Goal: Task Accomplishment & Management: Manage account settings

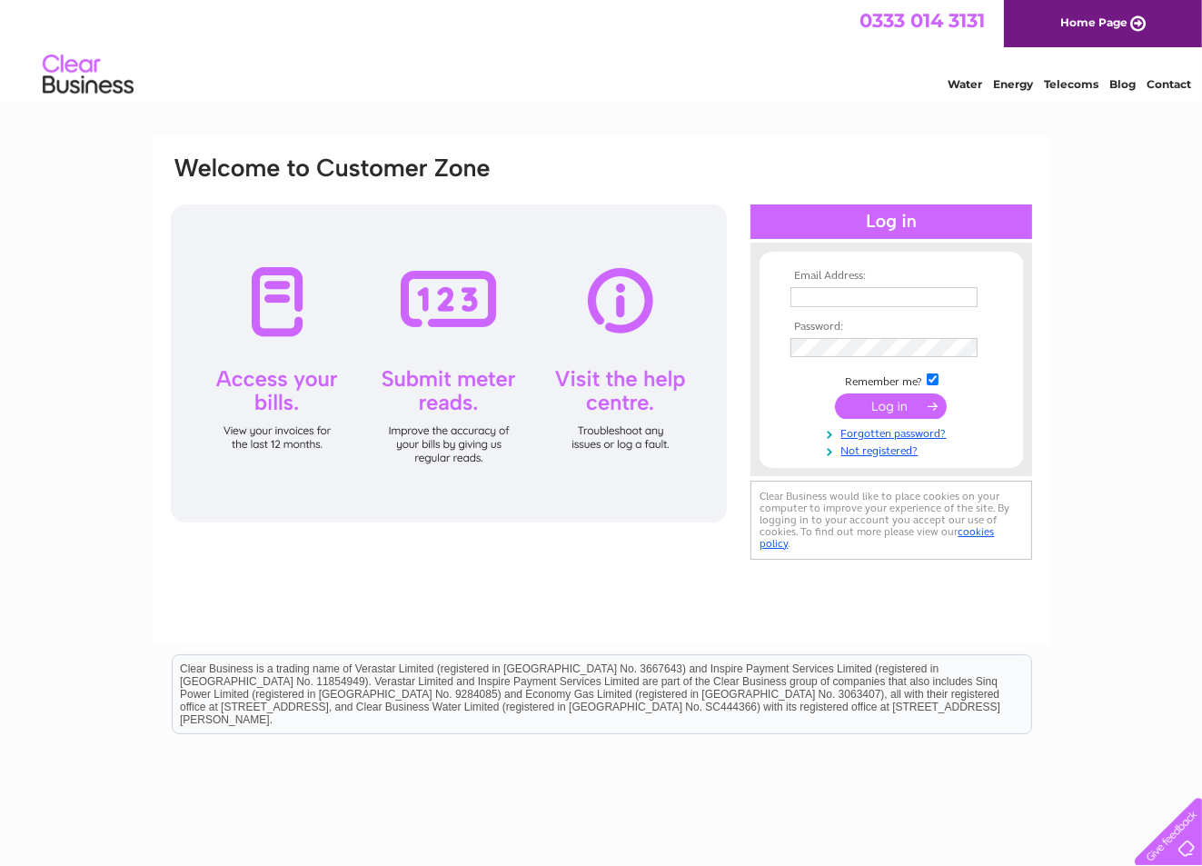
type input "info@independentliv.co.uk"
click at [896, 403] on input "submit" at bounding box center [891, 405] width 112 height 25
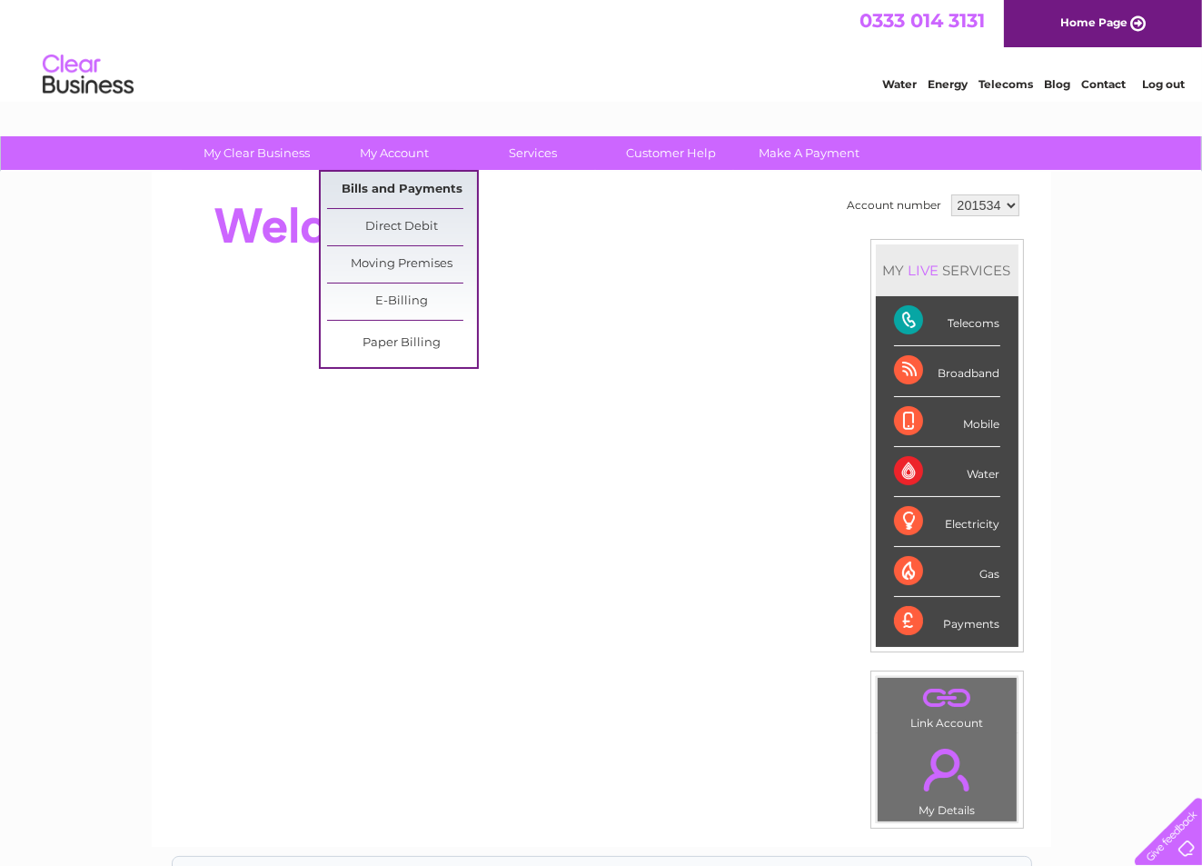
click at [397, 176] on link "Bills and Payments" at bounding box center [402, 190] width 150 height 36
click at [394, 183] on link "Bills and Payments" at bounding box center [402, 190] width 150 height 36
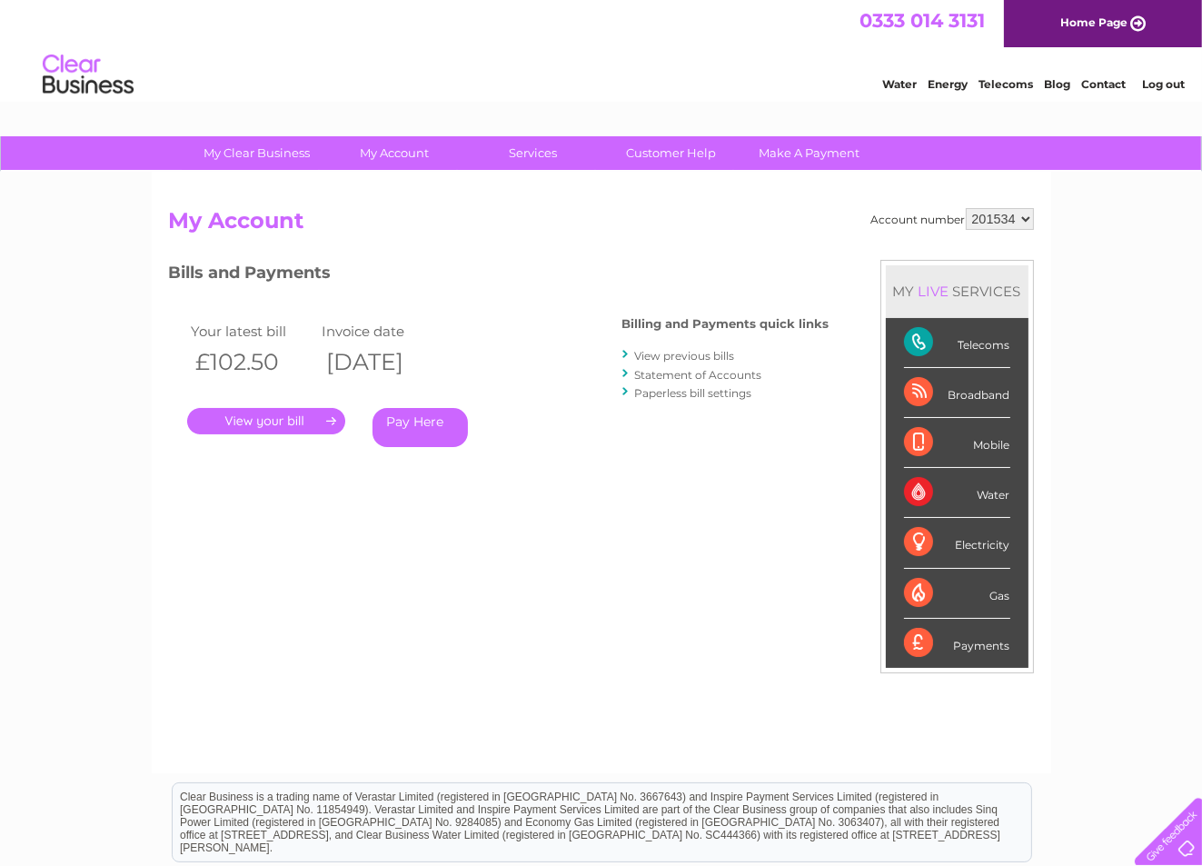
click at [293, 420] on link "." at bounding box center [266, 421] width 158 height 26
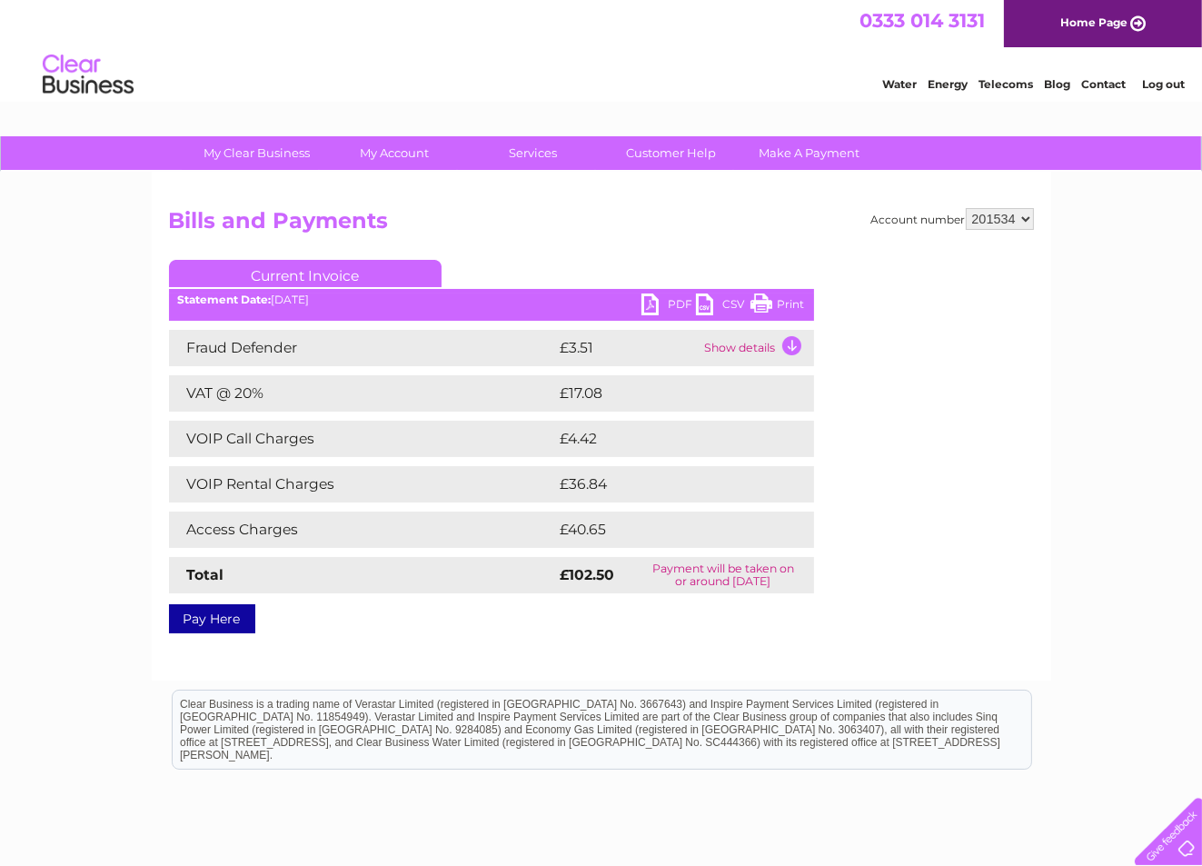
click at [655, 301] on link "PDF" at bounding box center [668, 306] width 55 height 26
